Goal: Task Accomplishment & Management: Use online tool/utility

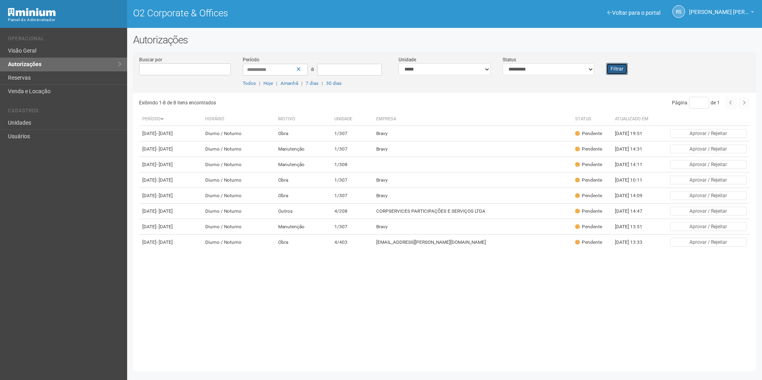
click at [614, 66] on button "Filtrar" at bounding box center [617, 69] width 22 height 12
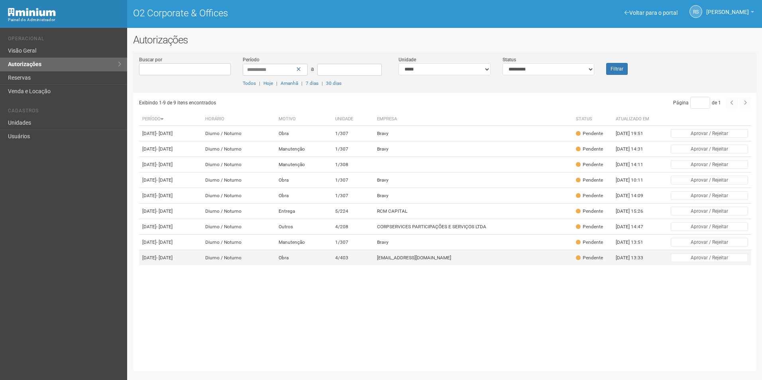
click at [374, 266] on td "4/403" at bounding box center [353, 258] width 42 height 16
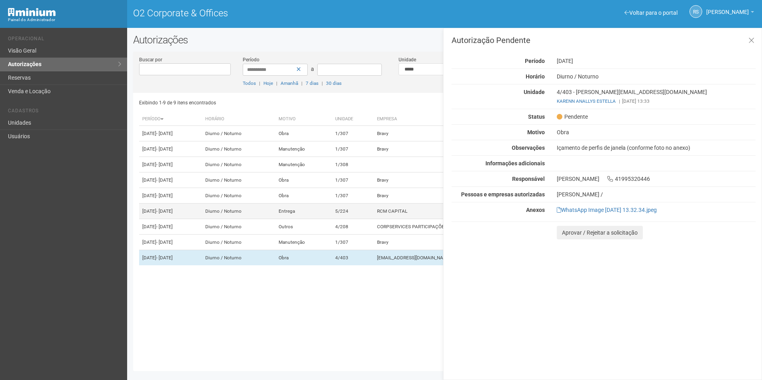
click at [374, 219] on td "5/224" at bounding box center [353, 212] width 42 height 16
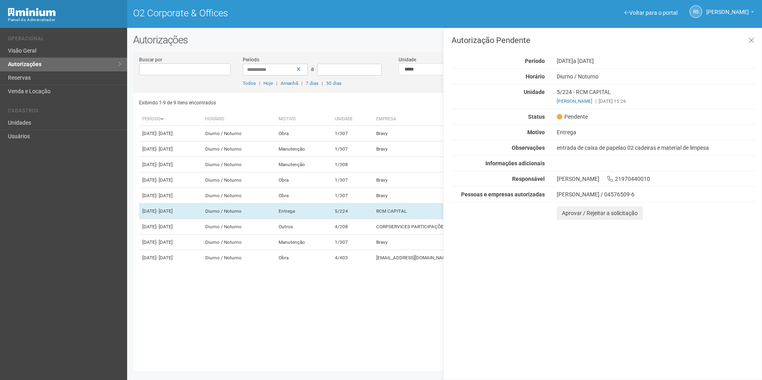
click at [733, 306] on div "Autorização Pendente Período 18/09/2025 a 19/09/2025 Horário Diurno / Noturno U…" at bounding box center [602, 204] width 319 height 352
click at [571, 211] on button "Aprovar / Rejeitar a solicitação" at bounding box center [599, 213] width 86 height 14
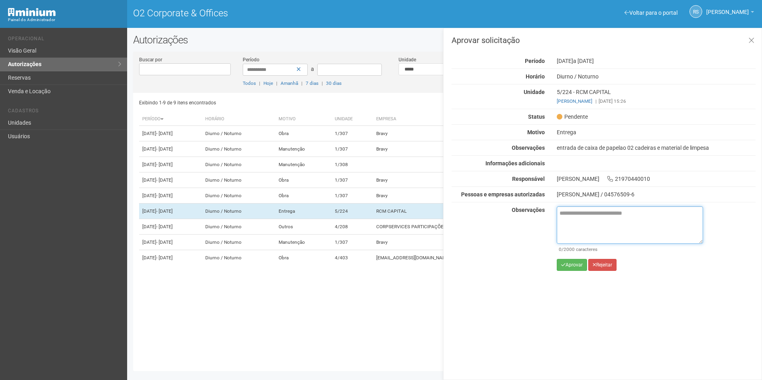
click at [588, 232] on textarea at bounding box center [629, 224] width 146 height 37
paste textarea "**********"
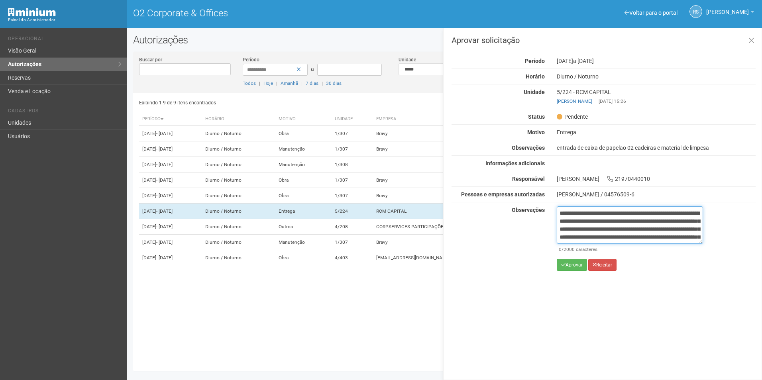
scroll to position [53, 0]
type textarea "**********"
click at [572, 264] on button "Aprovar" at bounding box center [571, 265] width 30 height 12
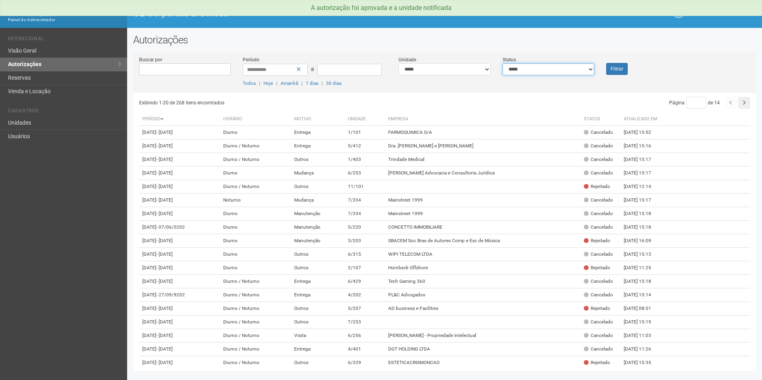
click at [593, 68] on select "**********" at bounding box center [548, 69] width 92 height 12
select select "*"
click at [502, 63] on select "**********" at bounding box center [548, 69] width 92 height 12
click at [632, 71] on div "Filtrar" at bounding box center [626, 65] width 52 height 19
click at [624, 69] on button "Filtrar" at bounding box center [617, 69] width 22 height 12
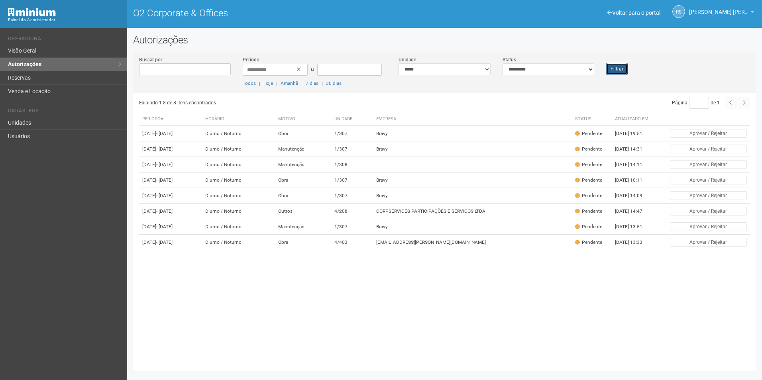
click at [613, 67] on button "Filtrar" at bounding box center [617, 69] width 22 height 12
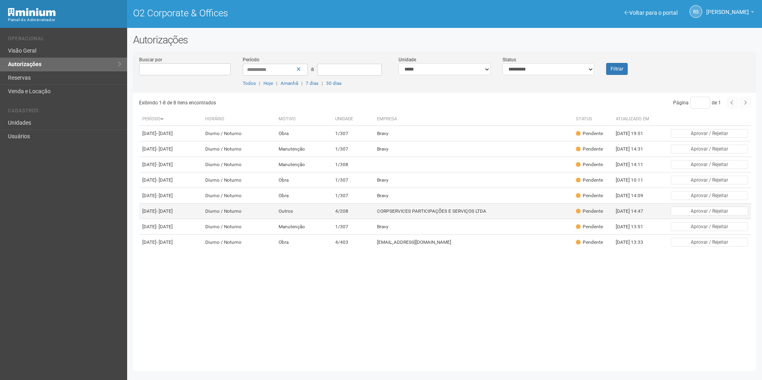
click at [428, 219] on td "CORPSERVICES PARTICIPAÇÕES E SERVIÇOS LTDA" at bounding box center [473, 212] width 199 height 16
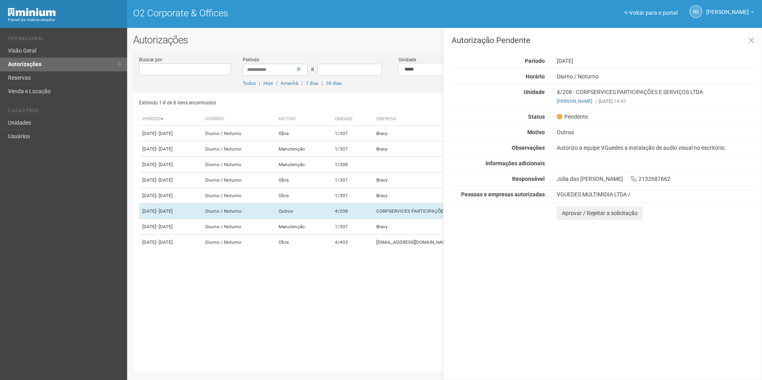
drag, startPoint x: 701, startPoint y: 311, endPoint x: 628, endPoint y: 276, distance: 80.9
click at [701, 311] on div "Autorização Pendente Período 18/09/2025 Horário Diurno / Noturno Unidade 4/208 …" at bounding box center [602, 204] width 319 height 352
click at [573, 213] on button "Aprovar / Rejeitar a solicitação" at bounding box center [599, 213] width 86 height 14
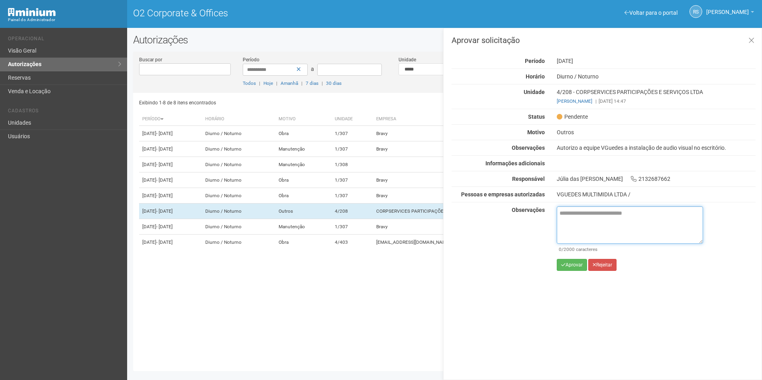
click at [597, 225] on textarea at bounding box center [629, 224] width 146 height 37
paste textarea "**********"
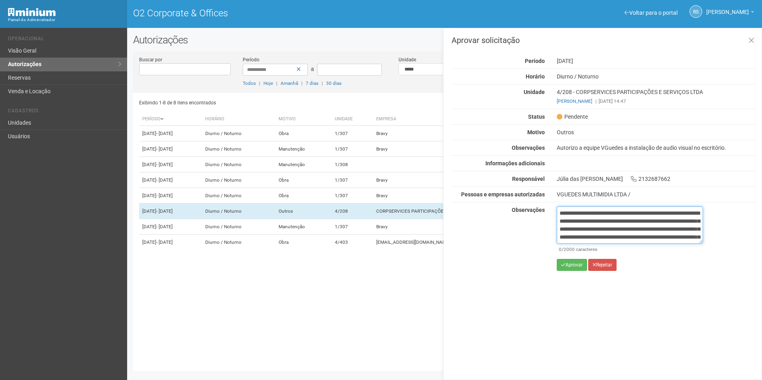
scroll to position [53, 0]
type textarea "**********"
click at [574, 262] on button "Aprovar" at bounding box center [571, 265] width 30 height 12
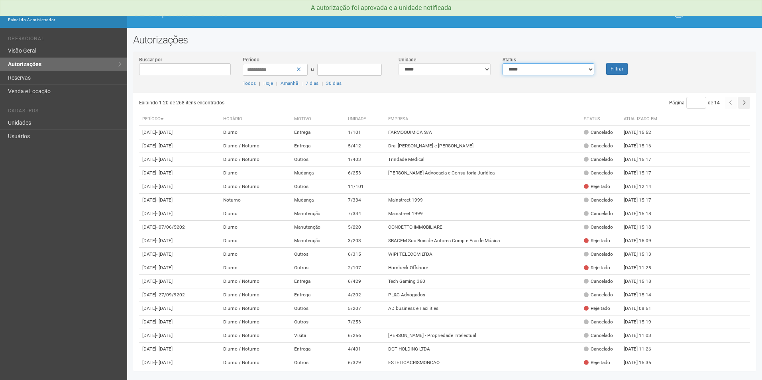
drag, startPoint x: 543, startPoint y: 69, endPoint x: 540, endPoint y: 73, distance: 5.7
click at [543, 69] on select "**********" at bounding box center [548, 69] width 92 height 12
select select "*"
click at [502, 63] on select "**********" at bounding box center [548, 69] width 92 height 12
click at [616, 67] on button "Filtrar" at bounding box center [617, 69] width 22 height 12
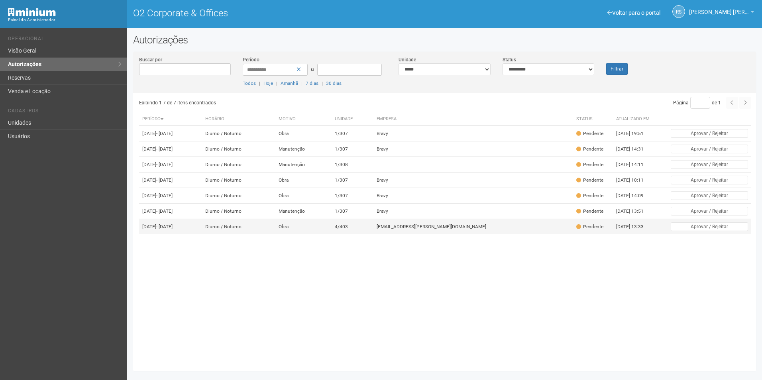
click at [373, 235] on td "4/403" at bounding box center [352, 227] width 42 height 16
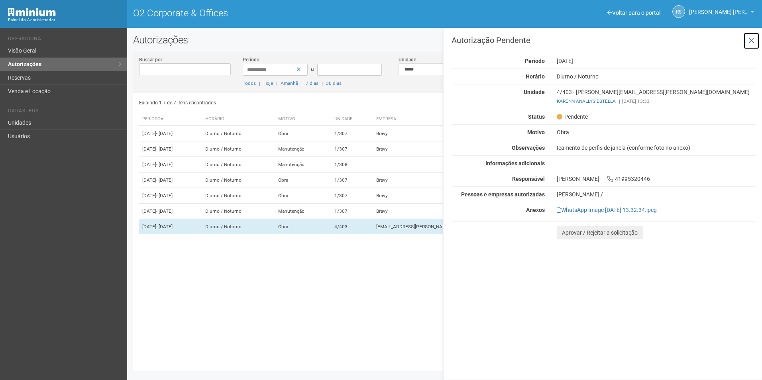
click at [750, 40] on icon at bounding box center [751, 41] width 6 height 8
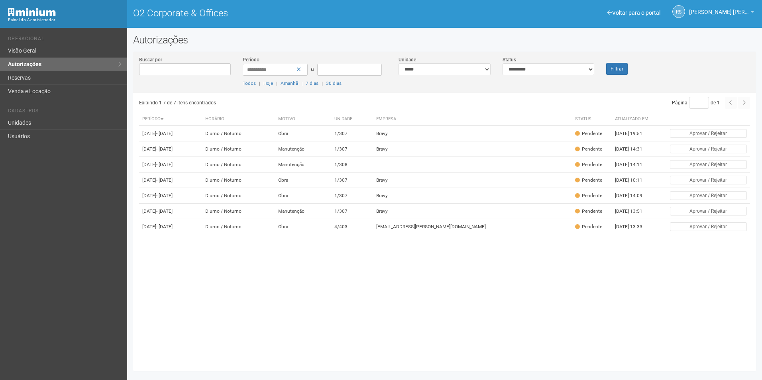
click at [624, 62] on div "Filtrar" at bounding box center [626, 65] width 52 height 19
click at [622, 65] on button "Filtrar" at bounding box center [617, 69] width 22 height 12
click at [617, 70] on button "Filtrar" at bounding box center [617, 69] width 22 height 12
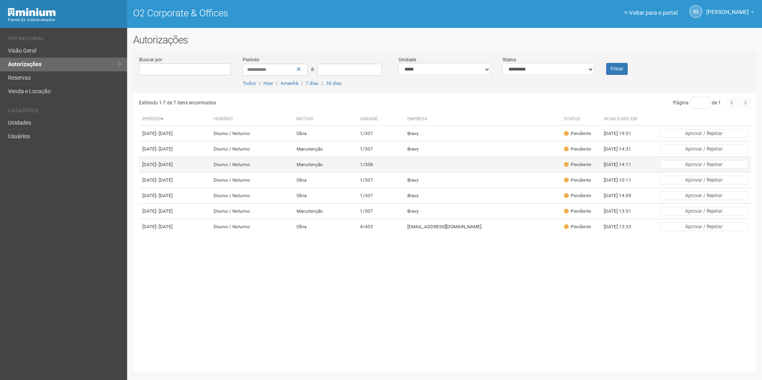
click at [450, 172] on td at bounding box center [482, 165] width 157 height 16
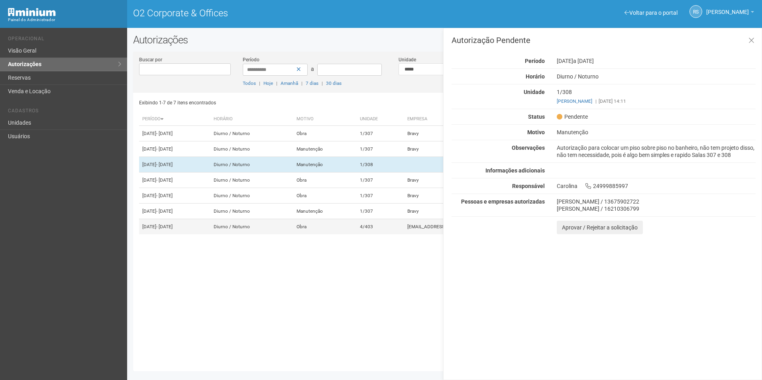
click at [404, 235] on td "4/403" at bounding box center [379, 227] width 47 height 16
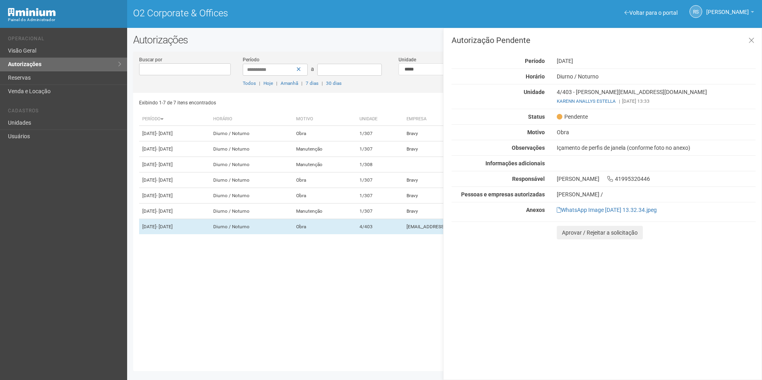
click at [597, 206] on div "Autorização Pendente Período 20/09/2025 Horário Diurno / Noturno Unidade 4/403 …" at bounding box center [603, 137] width 304 height 203
click at [597, 209] on link "WhatsApp Image 2025-09-18 at 13.32.34.jpeg" at bounding box center [606, 210] width 100 height 6
click at [745, 41] on button at bounding box center [751, 40] width 16 height 17
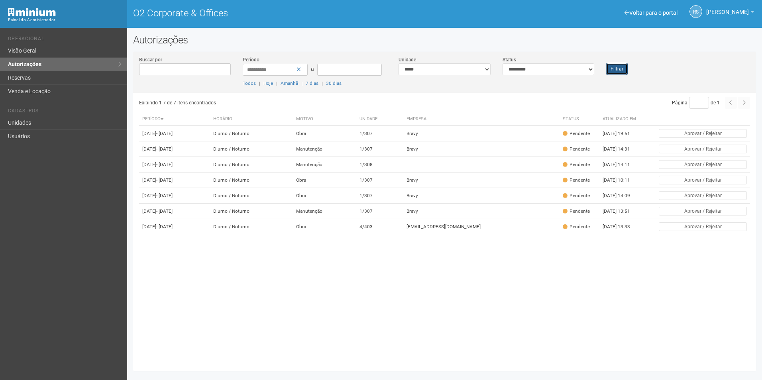
click at [623, 69] on button "Filtrar" at bounding box center [617, 69] width 22 height 12
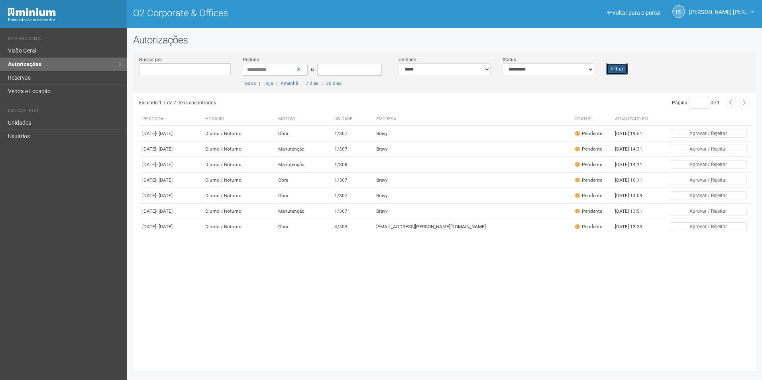
click at [615, 67] on button "Filtrar" at bounding box center [617, 69] width 22 height 12
